Goal: Task Accomplishment & Management: Complete application form

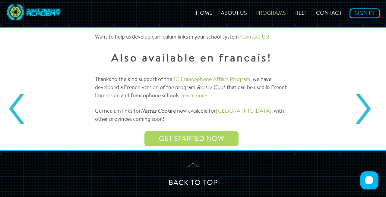
scroll to position [737, 0]
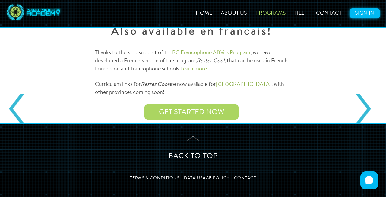
click at [373, 17] on link "Sign In" at bounding box center [364, 13] width 30 height 10
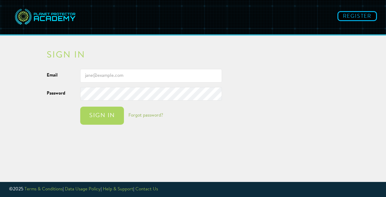
click at [152, 79] on input "Email" at bounding box center [151, 76] width 142 height 14
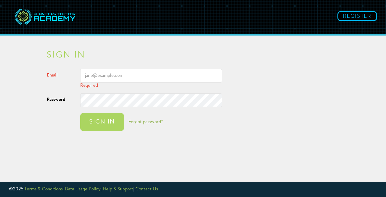
type input "[EMAIL_ADDRESS][DOMAIN_NAME]"
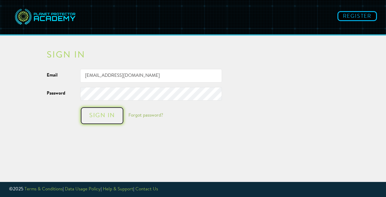
click at [103, 117] on div "Sign in" at bounding box center [102, 116] width 32 height 6
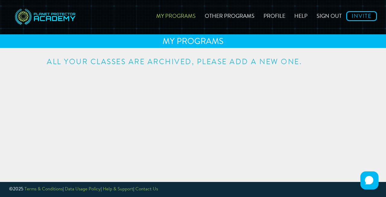
click at [192, 17] on link "My Programs" at bounding box center [176, 15] width 49 height 21
click at [232, 14] on link "Other Programs" at bounding box center [229, 15] width 59 height 21
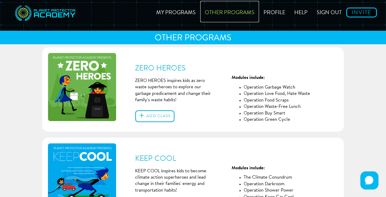
scroll to position [5, 0]
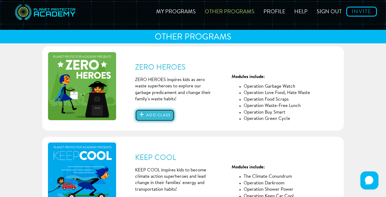
click at [172, 116] on button "Add class" at bounding box center [154, 115] width 39 height 12
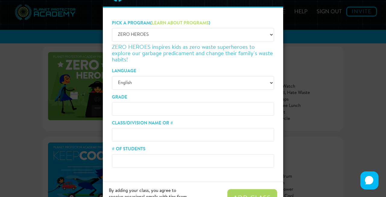
scroll to position [32, 0]
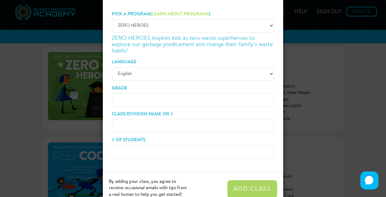
click at [131, 109] on div "Pick a program ( Learn about programs ) -- Choose a program -- ZERO HEROES ZERO…" at bounding box center [192, 86] width 171 height 156
click at [131, 105] on input "Grade" at bounding box center [193, 100] width 162 height 14
type input "1/2"
click at [142, 127] on input "Class/Division Name or #" at bounding box center [193, 126] width 162 height 14
type input "[PERSON_NAME] Class"
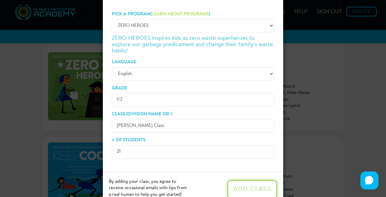
type input "21"
click at [246, 183] on button "Add Class" at bounding box center [252, 189] width 50 height 18
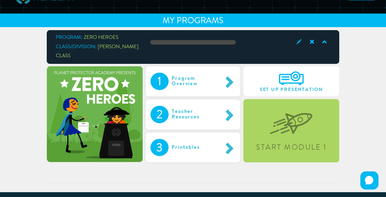
scroll to position [31, 0]
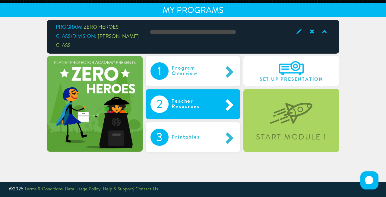
click at [231, 106] on span at bounding box center [228, 104] width 13 height 13
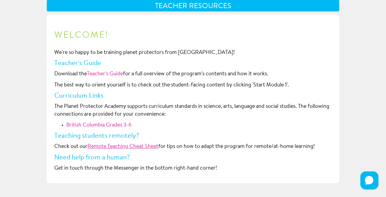
scroll to position [84, 0]
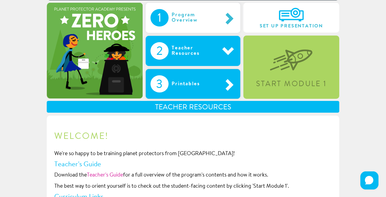
click at [183, 83] on div "Printables" at bounding box center [192, 83] width 47 height 17
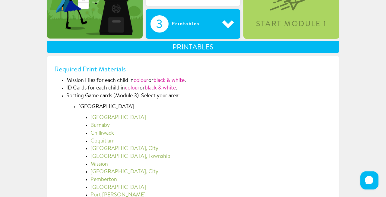
scroll to position [145, 0]
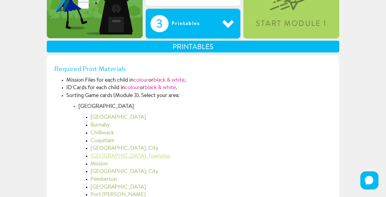
click at [117, 156] on link "[GEOGRAPHIC_DATA], Township" at bounding box center [130, 156] width 80 height 5
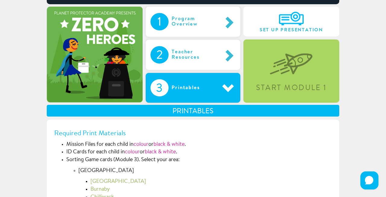
scroll to position [30, 0]
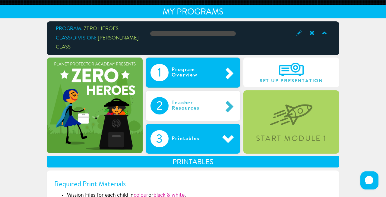
click at [175, 71] on div "Program Overview" at bounding box center [196, 72] width 54 height 17
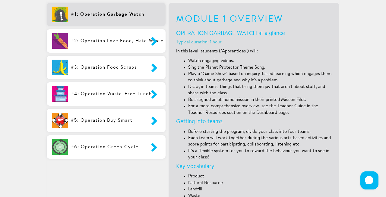
scroll to position [199, 0]
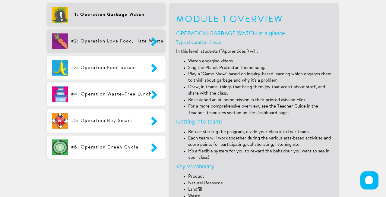
click at [153, 43] on span at bounding box center [149, 41] width 10 height 15
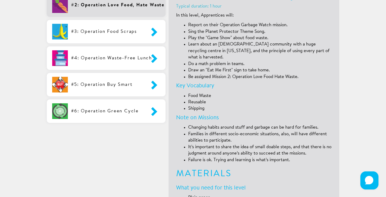
scroll to position [169, 0]
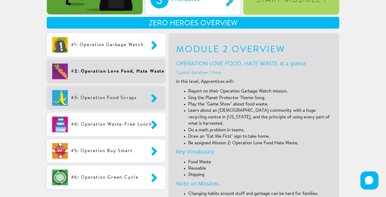
click at [146, 100] on span at bounding box center [149, 97] width 10 height 15
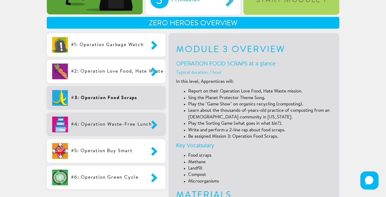
click at [146, 125] on span at bounding box center [149, 124] width 10 height 15
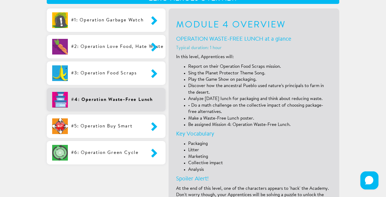
scroll to position [202, 0]
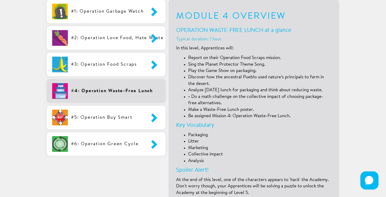
click at [146, 125] on span at bounding box center [149, 117] width 10 height 15
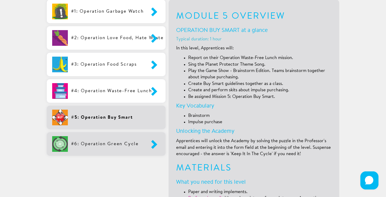
click at [147, 146] on span at bounding box center [149, 144] width 10 height 15
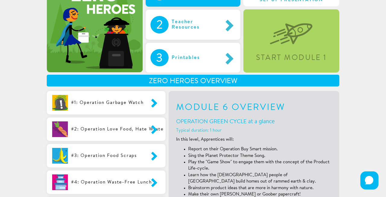
scroll to position [0, 0]
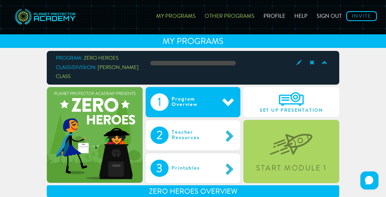
click at [244, 20] on link "Other Programs" at bounding box center [229, 15] width 59 height 21
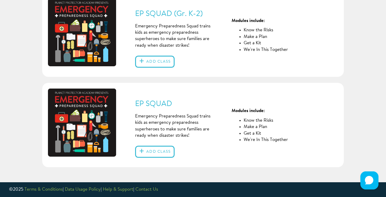
scroll to position [329, 0]
